Goal: Find specific page/section: Find specific page/section

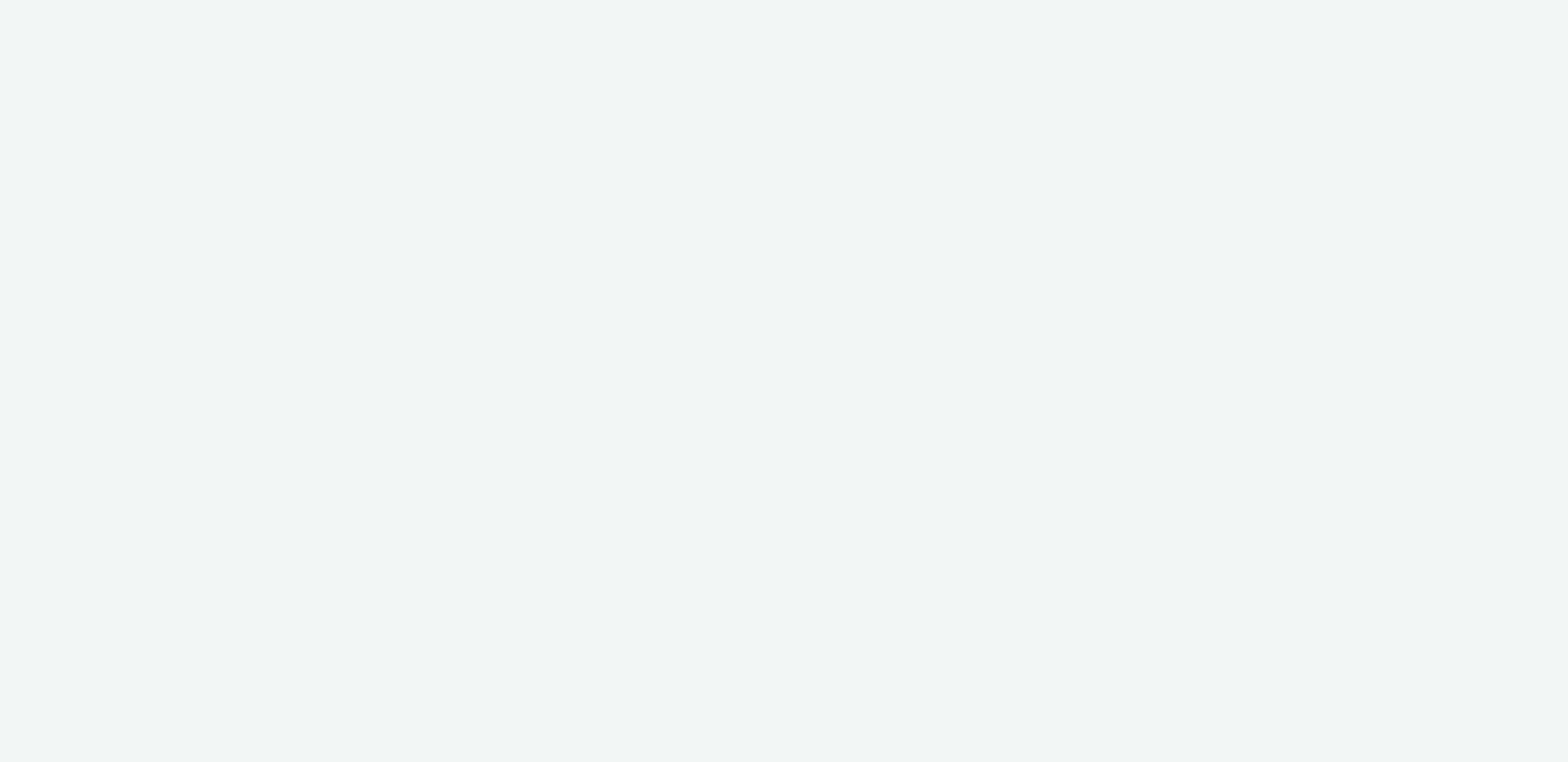
select select "4905062d-13ce-4986-87c2-be94dfa9bf08"
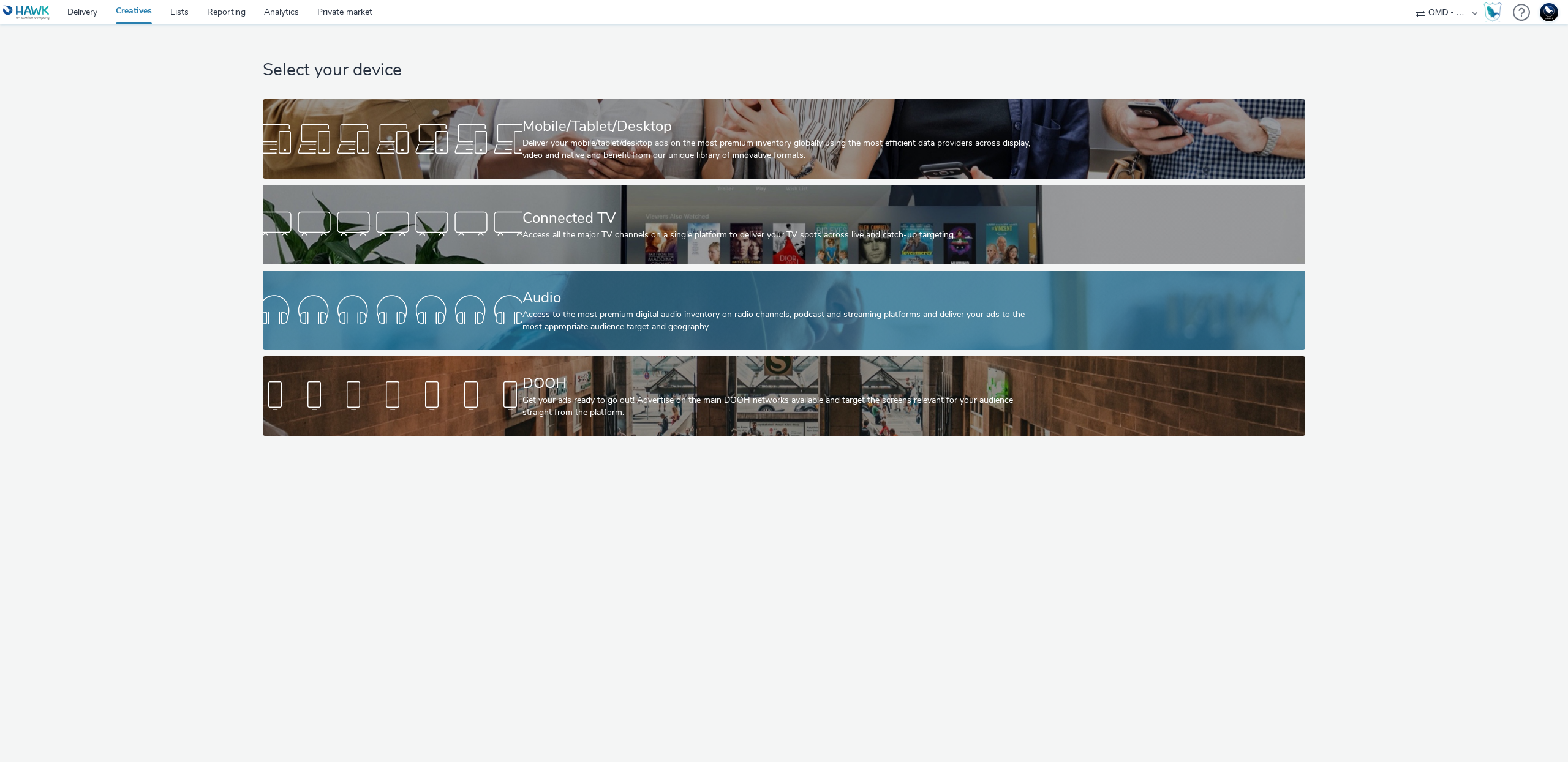
click at [585, 298] on div "Audio" at bounding box center [781, 298] width 519 height 22
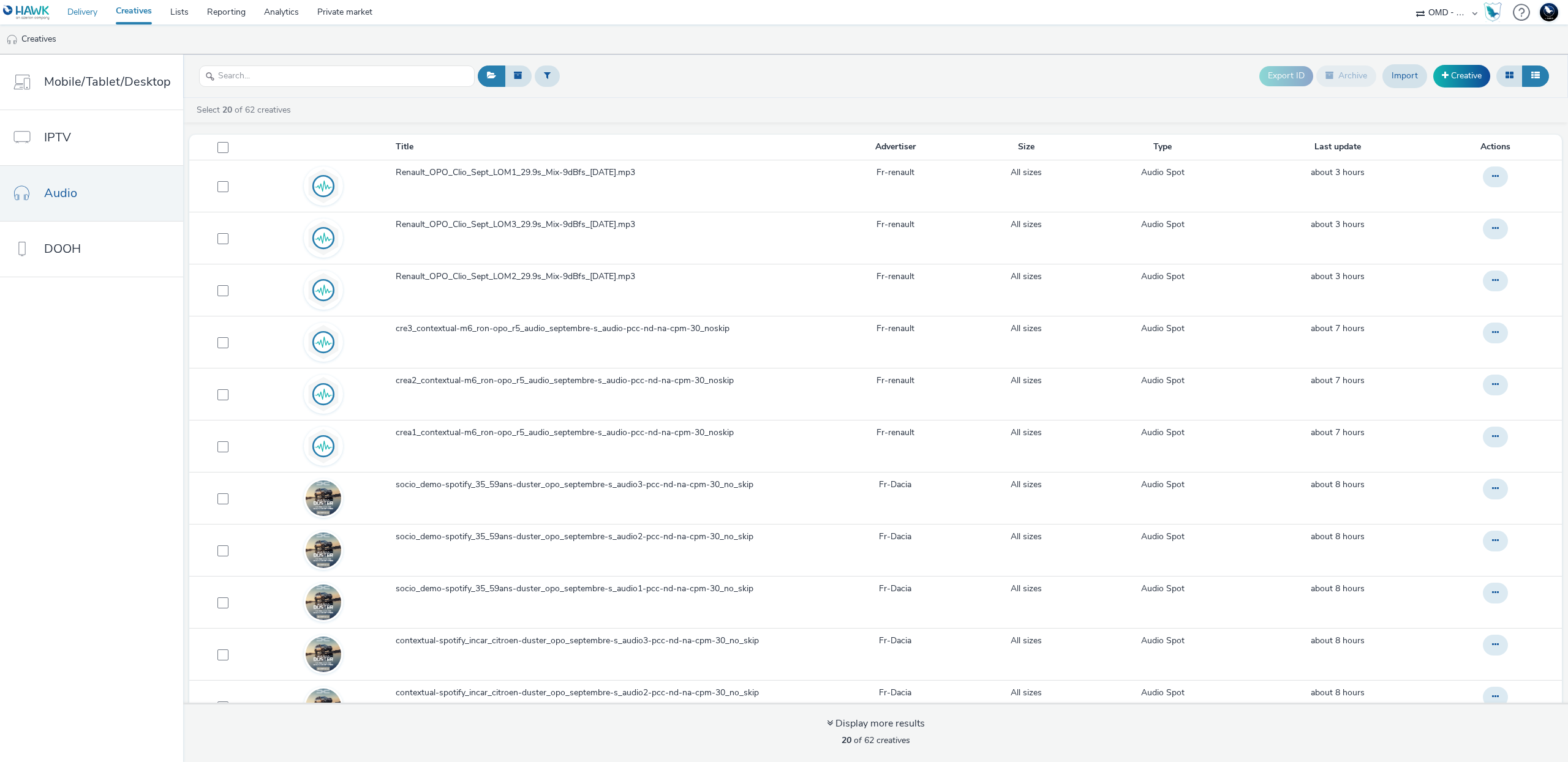
click at [89, 10] on link "Delivery" at bounding box center [83, 12] width 49 height 24
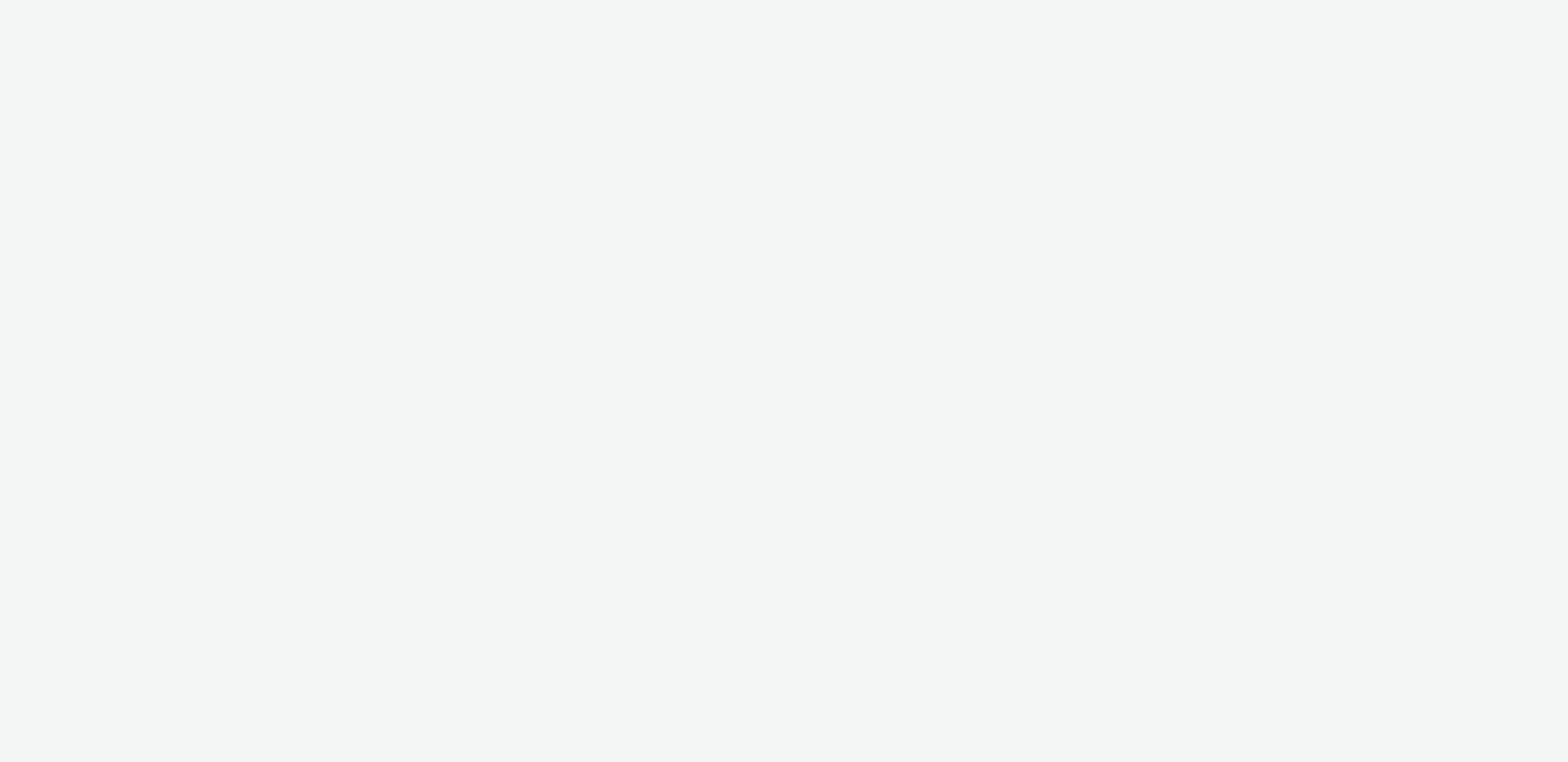
select select "4905062d-13ce-4986-87c2-be94dfa9bf08"
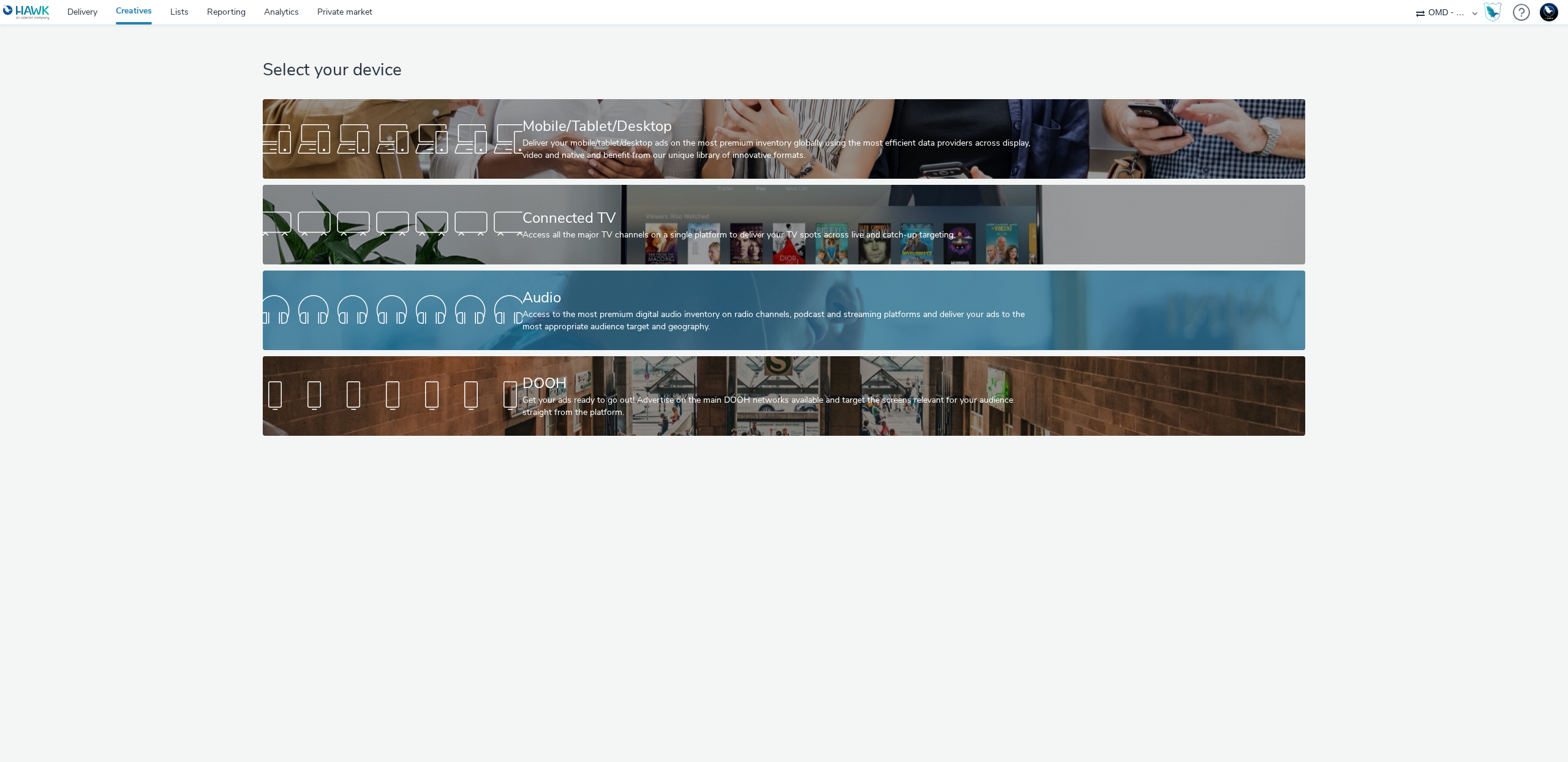
click at [588, 323] on div "Access to the most premium digital audio inventory on radio channels, podcast a…" at bounding box center [781, 321] width 519 height 25
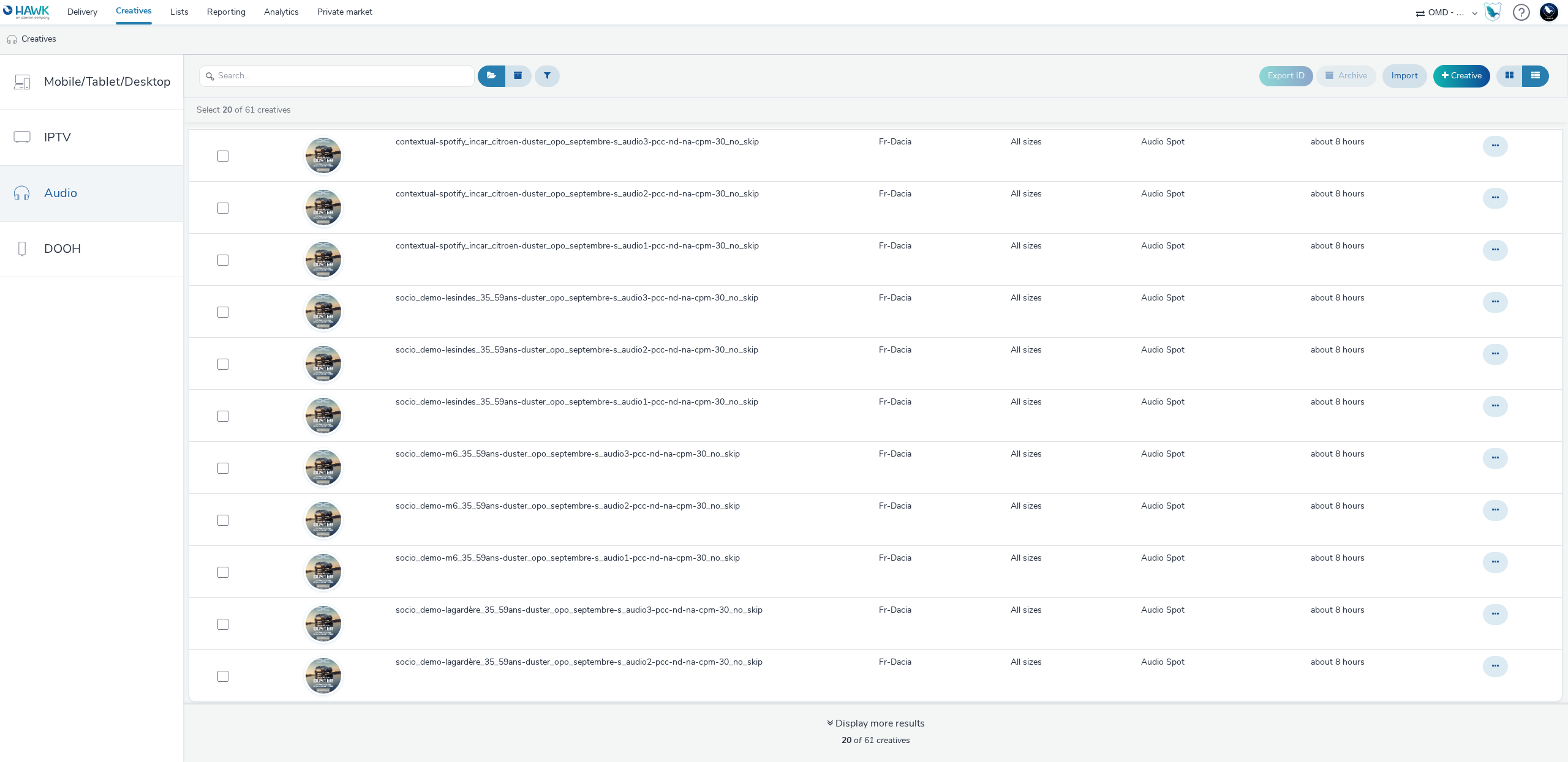
scroll to position [4, 0]
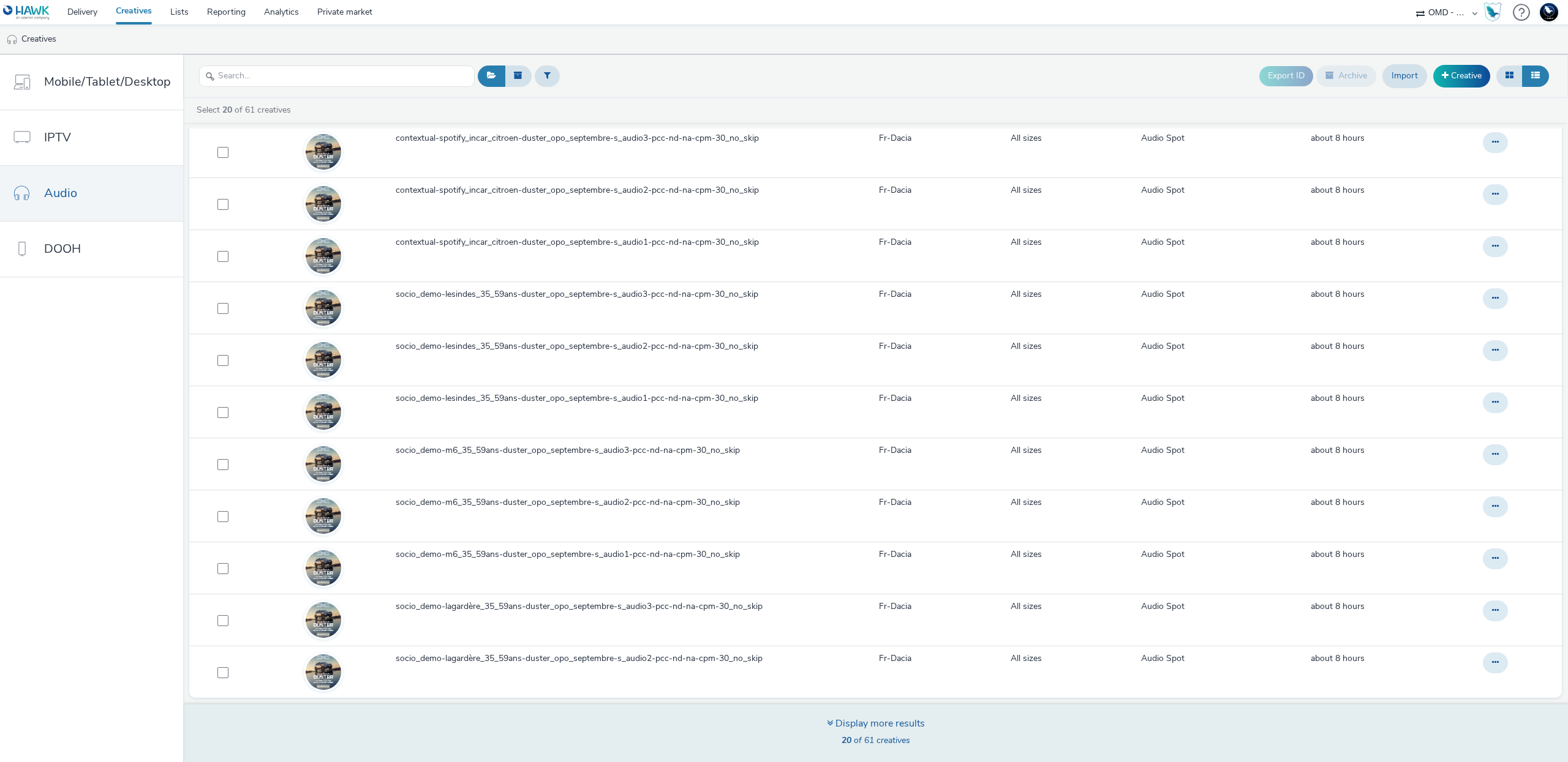
click at [862, 723] on div "Display more results" at bounding box center [875, 723] width 98 height 14
click at [831, 725] on div "Display more results" at bounding box center [875, 723] width 98 height 14
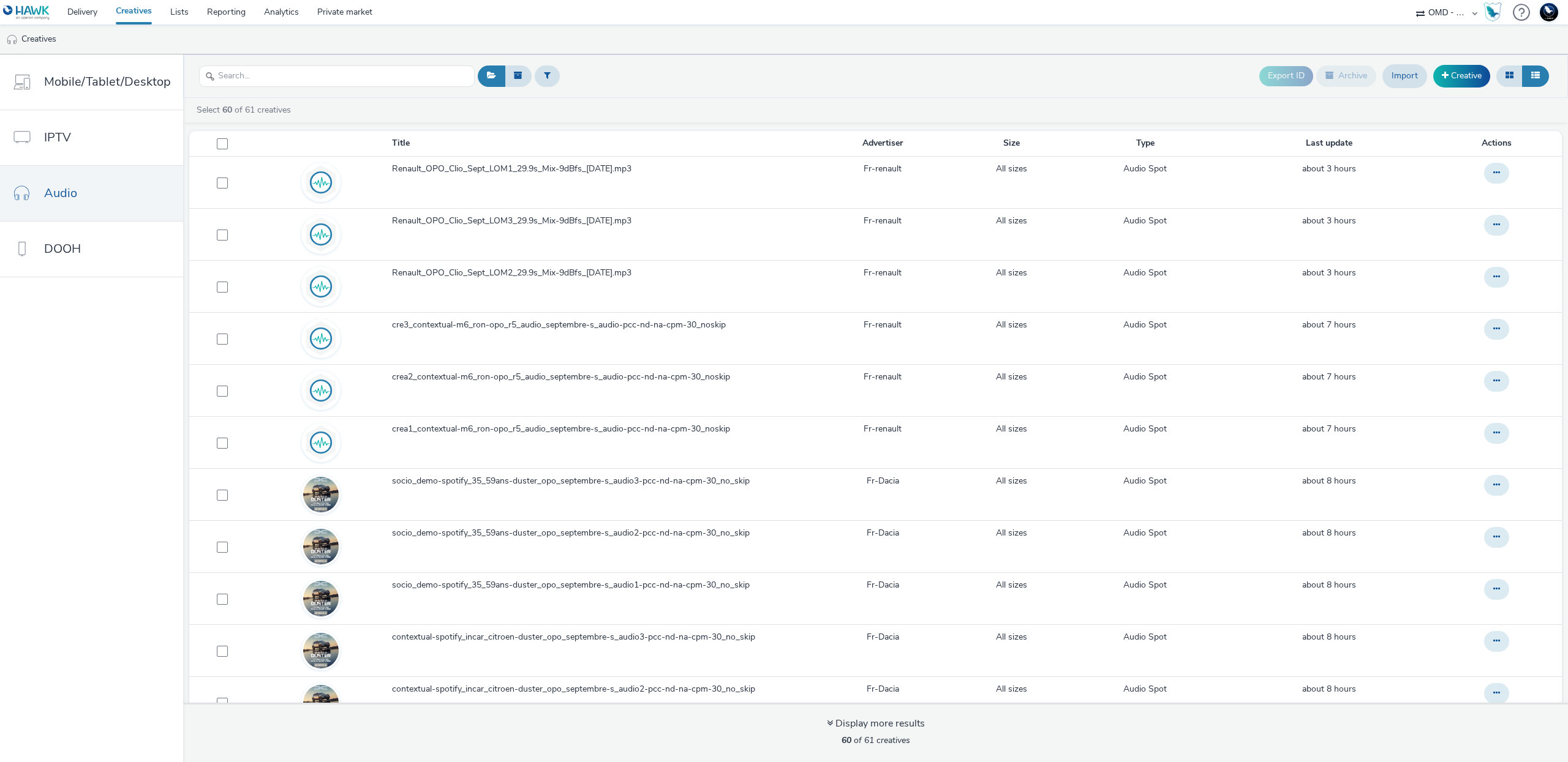
scroll to position [0, 0]
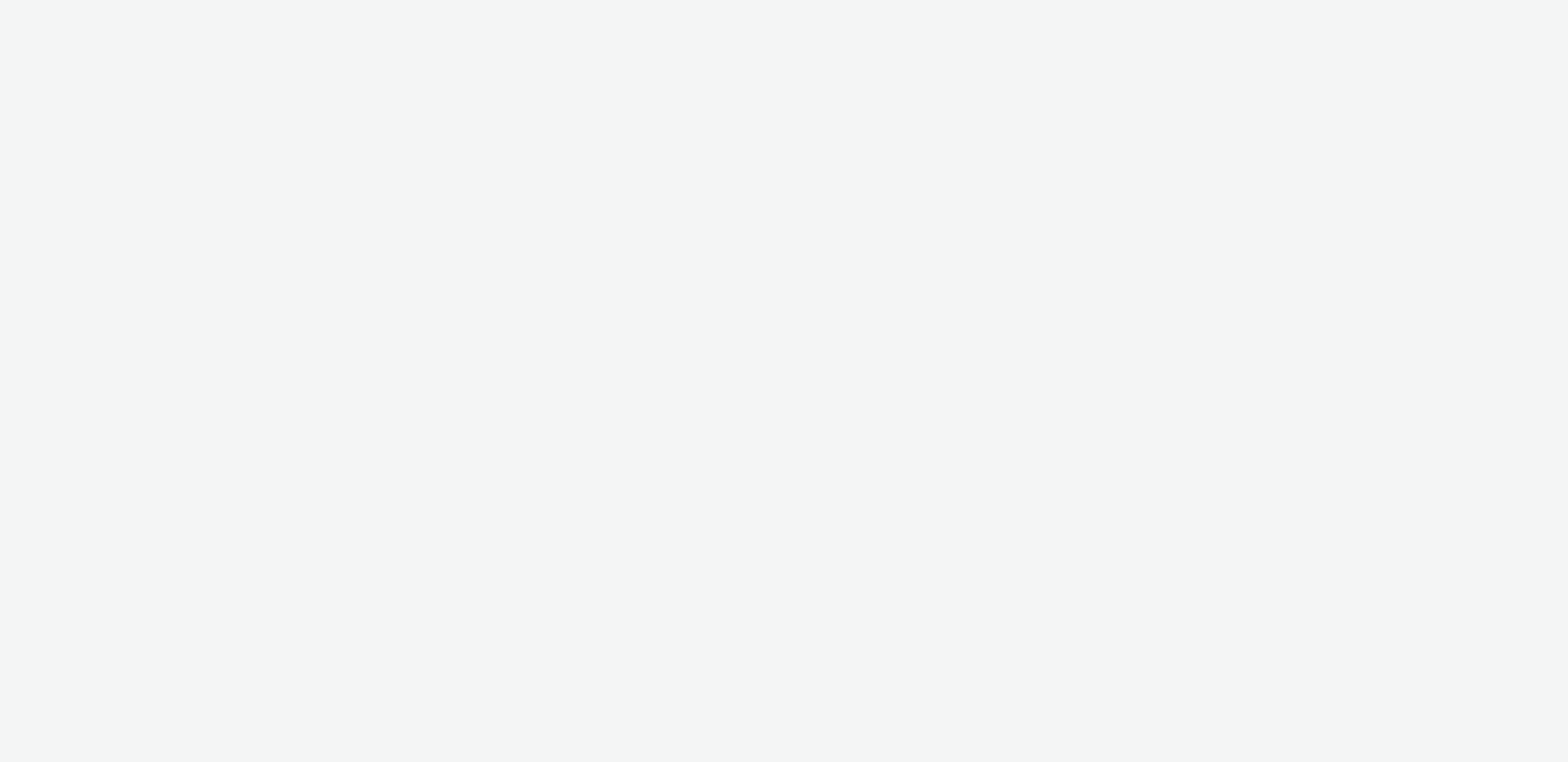
select select "4905062d-13ce-4986-87c2-be94dfa9bf08"
